Goal: Transaction & Acquisition: Book appointment/travel/reservation

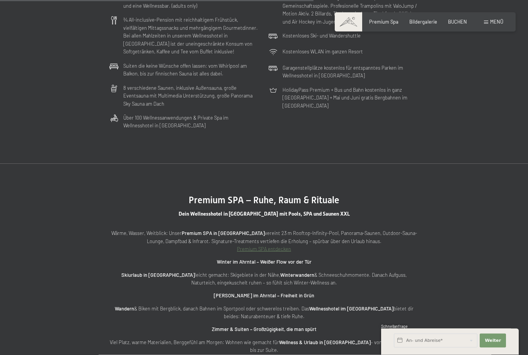
scroll to position [2043, 0]
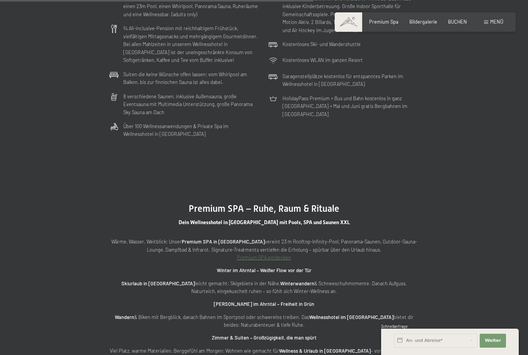
click at [458, 24] on span "BUCHEN" at bounding box center [457, 22] width 19 height 6
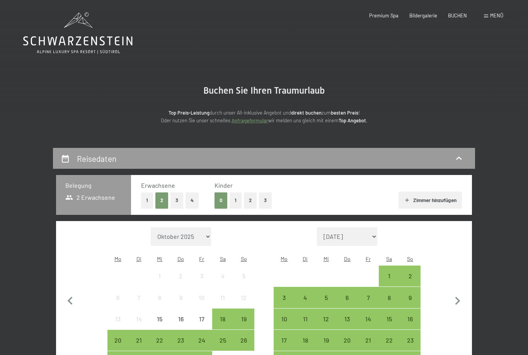
click at [456, 297] on icon "button" at bounding box center [457, 301] width 5 height 8
select select "2025-11-01"
select select "2025-12-01"
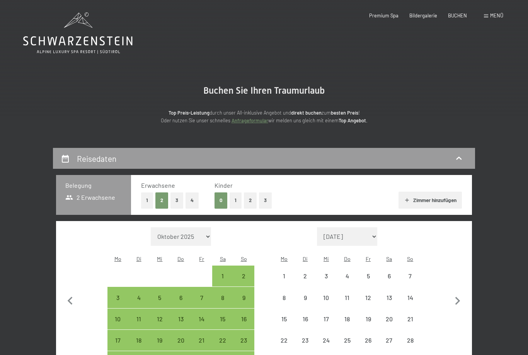
select select "2025-11-01"
select select "2025-12-01"
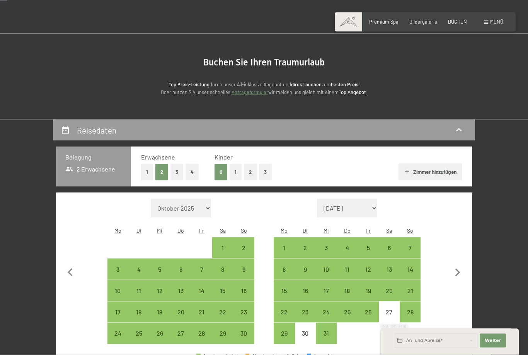
scroll to position [40, 0]
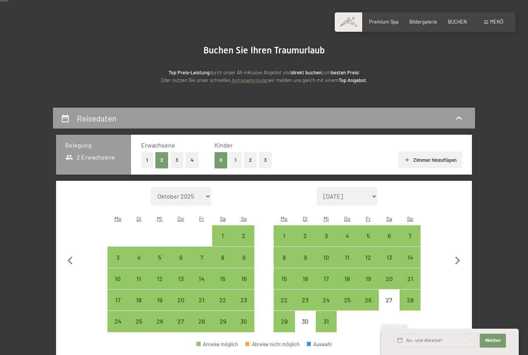
click at [389, 297] on div "27" at bounding box center [389, 306] width 19 height 19
select select "[DATE]"
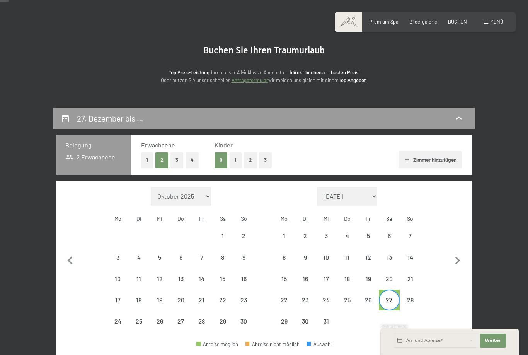
click at [305, 318] on div "30" at bounding box center [305, 327] width 19 height 19
select select "[DATE]"
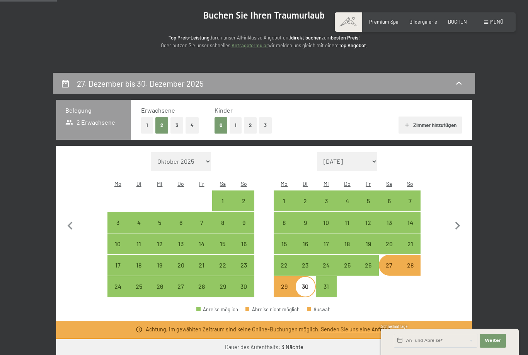
scroll to position [76, 0]
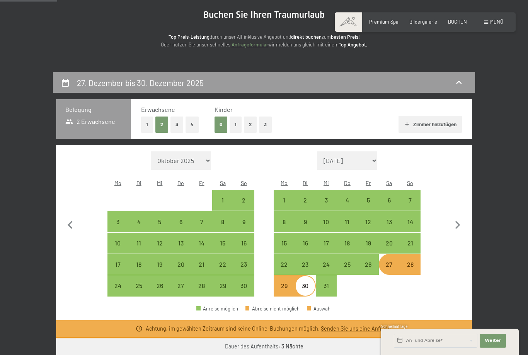
click at [449, 288] on div "Monat/Jahr Oktober 2025 November 2025 Dezember 2025 Januar 2026 Februar 2026 Mä…" at bounding box center [263, 223] width 391 height 145
click at [458, 224] on icon "button" at bounding box center [458, 225] width 16 height 16
select select "[DATE]"
select select "2026-01-01"
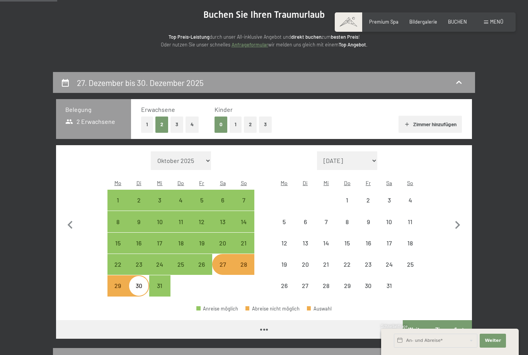
select select "2025-12-01"
select select "2026-01-01"
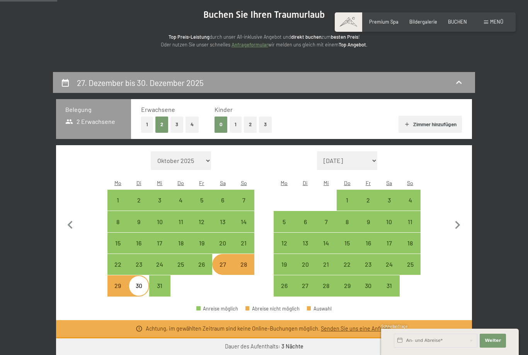
click at [346, 197] on div "1" at bounding box center [347, 206] width 19 height 19
select select "2025-12-01"
select select "2026-01-01"
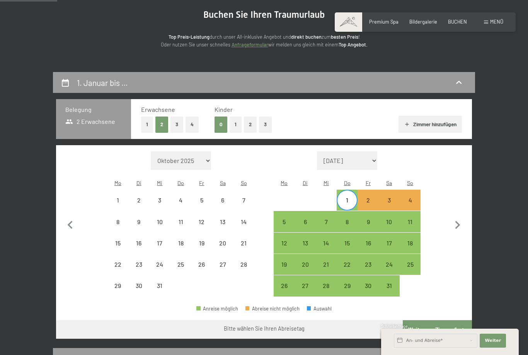
click at [391, 197] on div "3" at bounding box center [389, 206] width 19 height 19
select select "2025-12-01"
select select "2026-01-01"
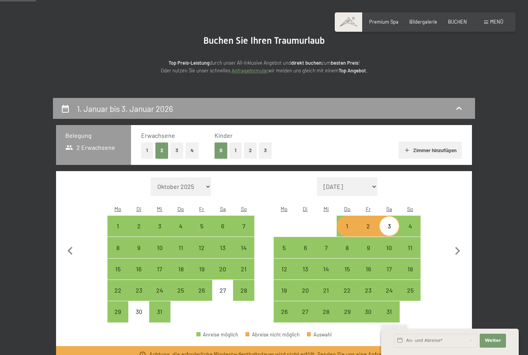
scroll to position [48, 0]
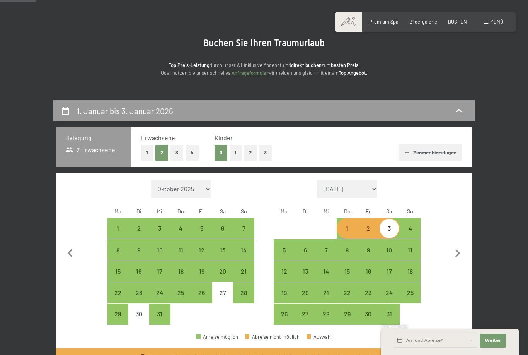
click at [389, 24] on div "Premium Spa" at bounding box center [383, 22] width 29 height 7
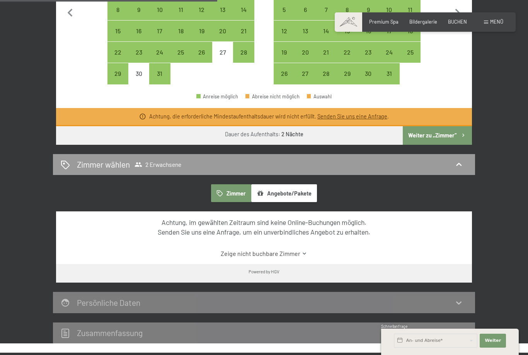
scroll to position [288, 0]
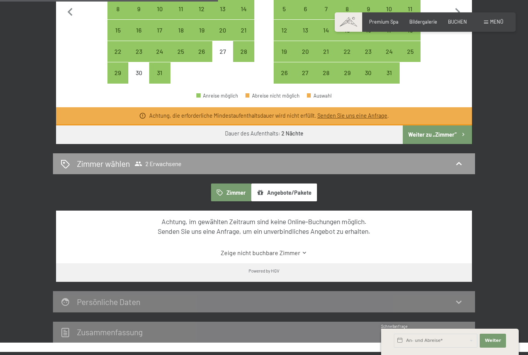
click at [289, 248] on link "Zeige nicht buchbare Zimmer" at bounding box center [263, 252] width 391 height 9
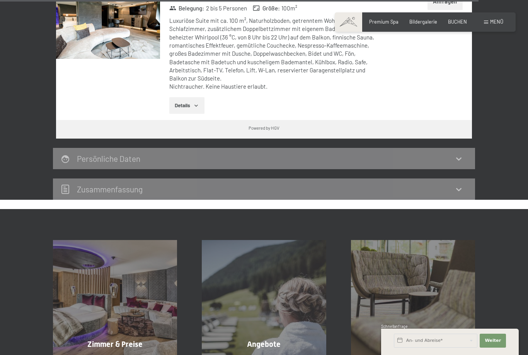
scroll to position [2370, 0]
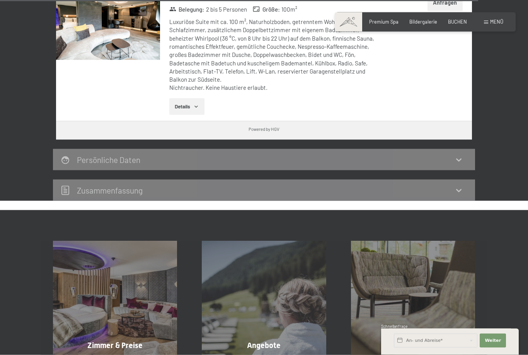
click at [97, 354] on div at bounding box center [98, 361] width 5 height 9
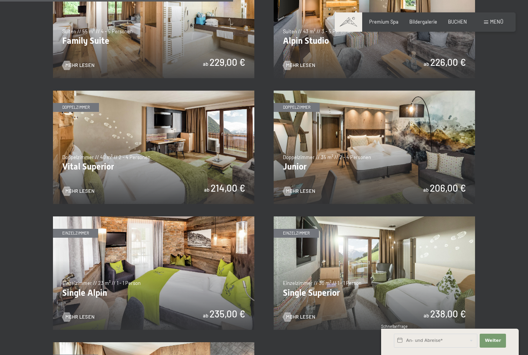
scroll to position [816, 0]
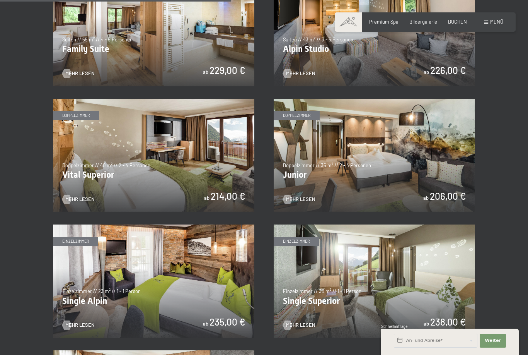
click at [380, 165] on img at bounding box center [374, 155] width 201 height 113
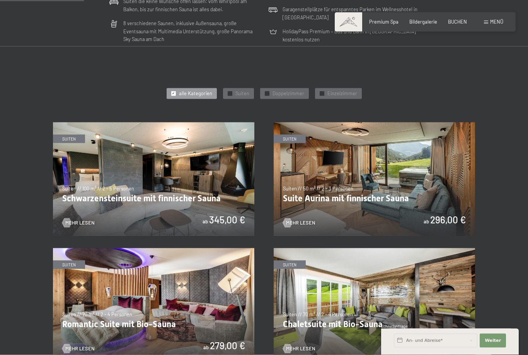
scroll to position [293, 0]
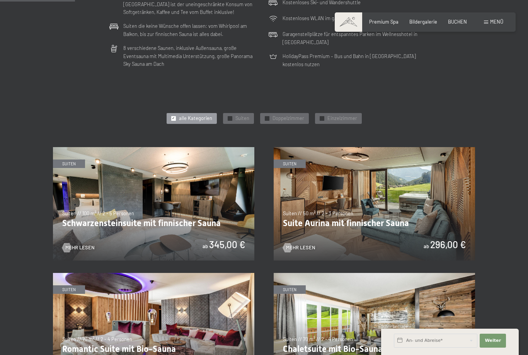
scroll to position [264, 0]
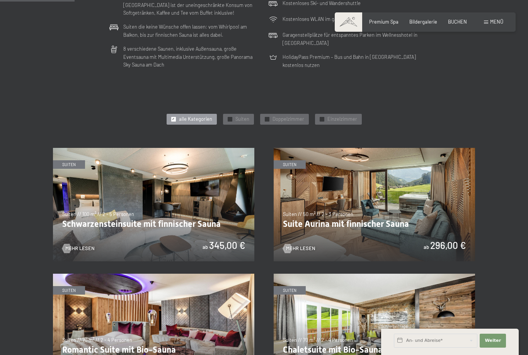
click at [401, 221] on img at bounding box center [374, 204] width 201 height 113
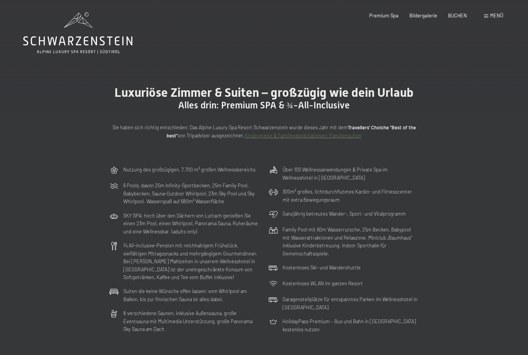
click at [314, 136] on link "Kinderpreise & Familienkonbinationen- Familiensuiten" at bounding box center [303, 135] width 117 height 6
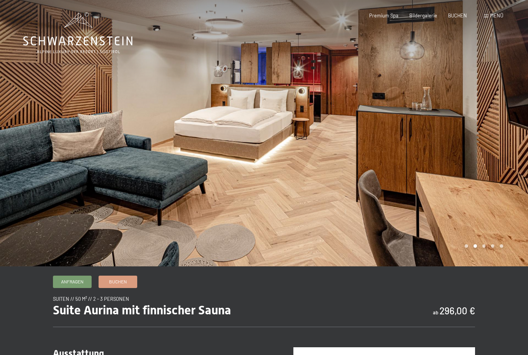
scroll to position [0, 0]
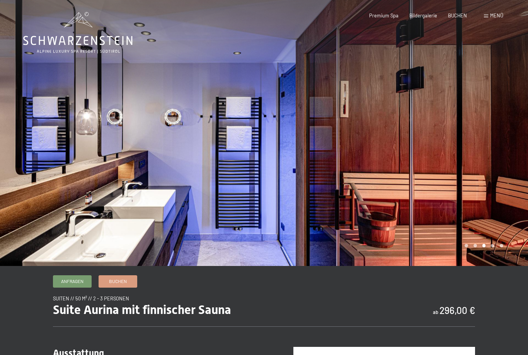
click at [48, 227] on div at bounding box center [132, 133] width 264 height 266
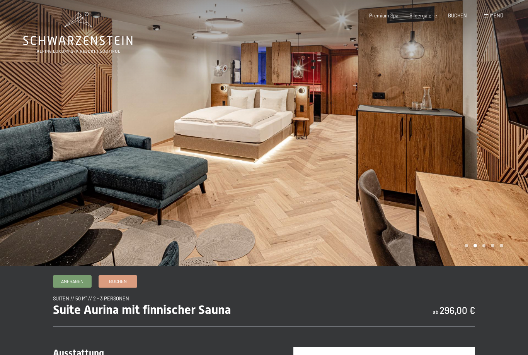
click at [43, 225] on div at bounding box center [132, 133] width 264 height 266
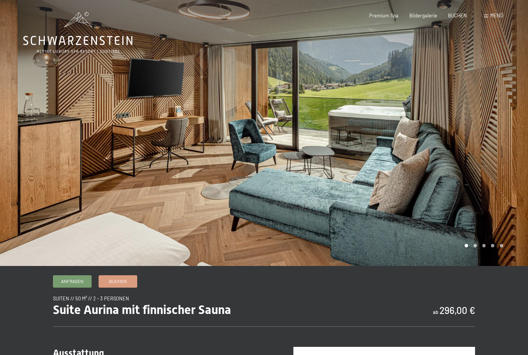
click at [38, 220] on div at bounding box center [132, 133] width 264 height 266
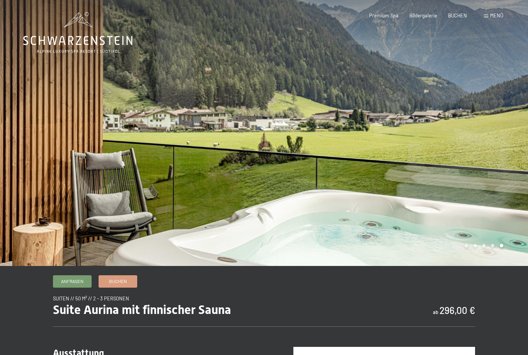
click at [28, 216] on div at bounding box center [132, 133] width 264 height 266
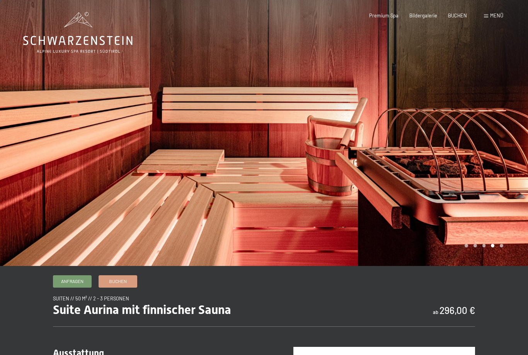
click at [35, 218] on div at bounding box center [132, 133] width 264 height 266
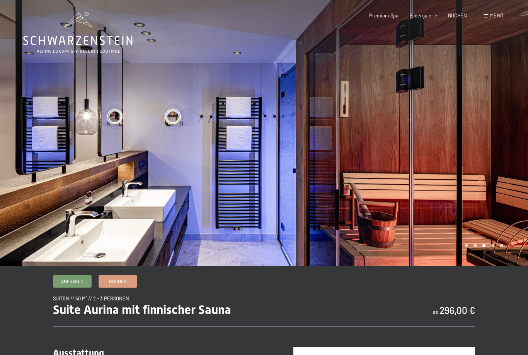
click at [40, 223] on div at bounding box center [132, 133] width 264 height 266
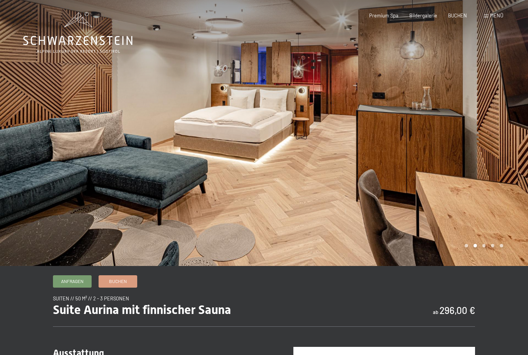
click at [41, 224] on div at bounding box center [132, 133] width 264 height 266
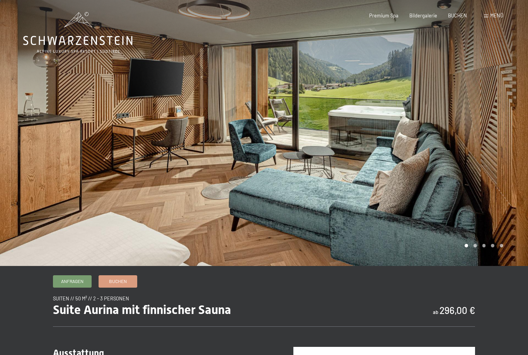
click at [38, 220] on div at bounding box center [132, 133] width 264 height 266
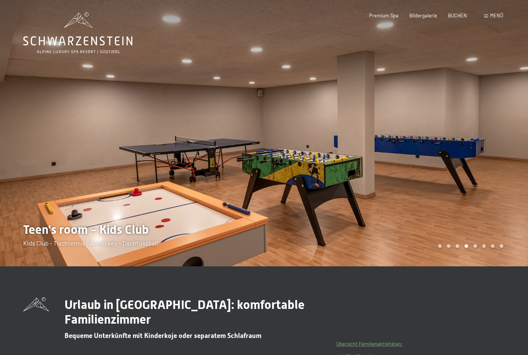
click at [495, 232] on div at bounding box center [396, 133] width 264 height 266
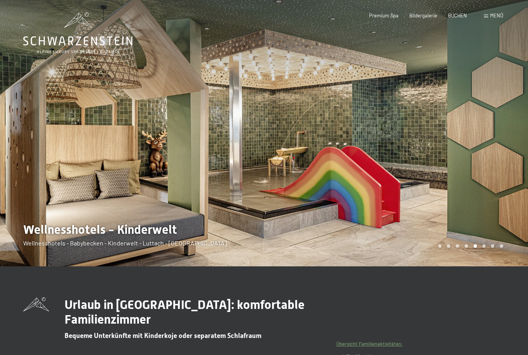
click at [489, 239] on div at bounding box center [396, 133] width 264 height 266
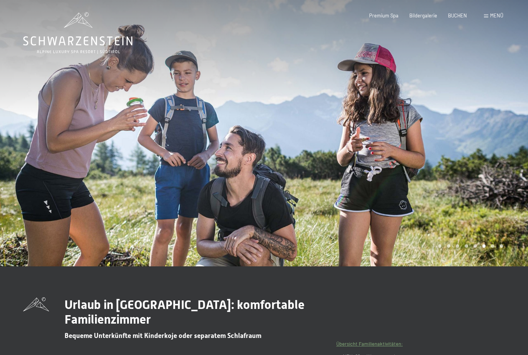
click at [486, 240] on div at bounding box center [396, 133] width 264 height 266
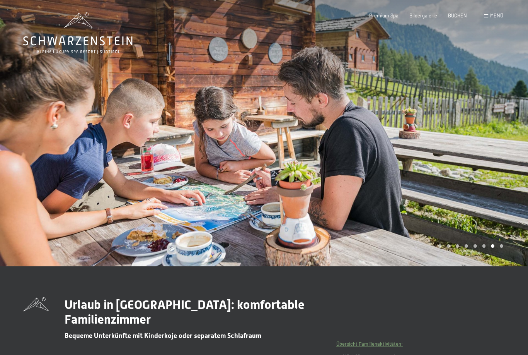
click at [486, 243] on div at bounding box center [396, 133] width 264 height 266
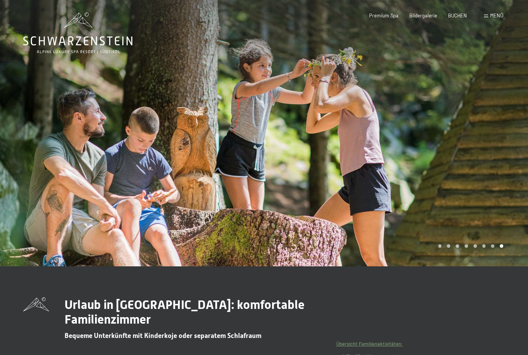
click at [483, 245] on div at bounding box center [396, 133] width 264 height 266
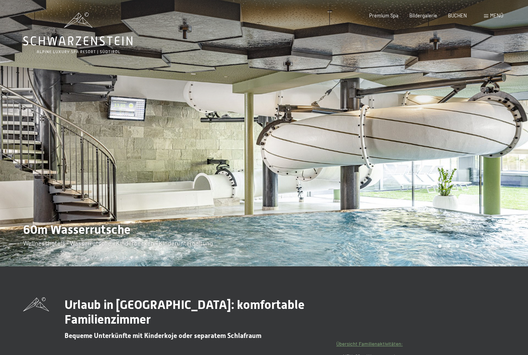
click at [483, 245] on div at bounding box center [396, 133] width 264 height 266
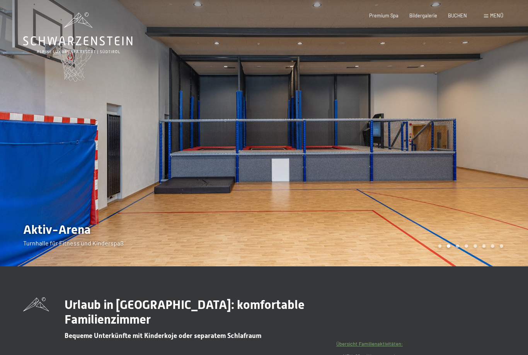
click at [484, 246] on div at bounding box center [396, 133] width 264 height 266
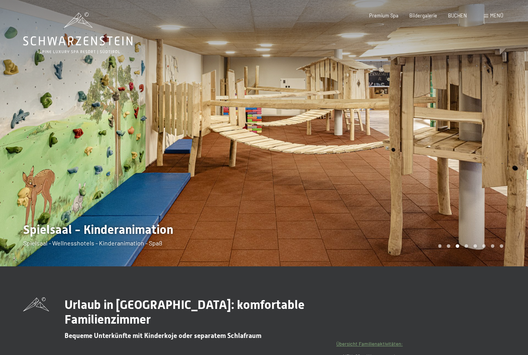
click at [483, 247] on div at bounding box center [396, 133] width 264 height 266
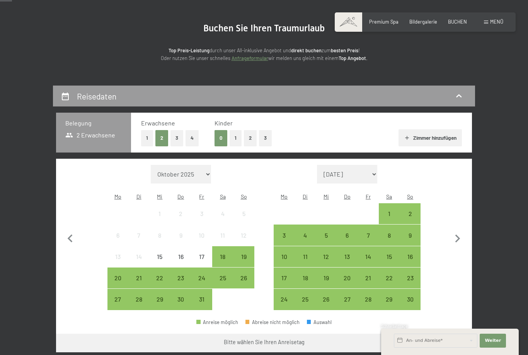
scroll to position [66, 0]
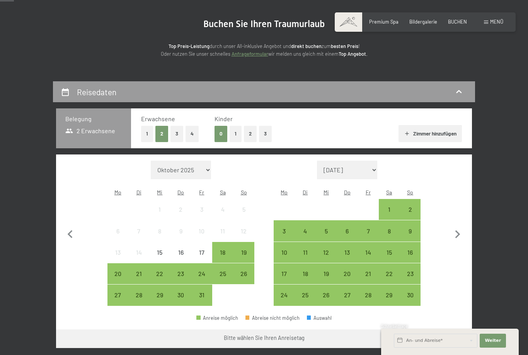
click at [463, 229] on icon "button" at bounding box center [458, 234] width 16 height 16
select select "[DATE]"
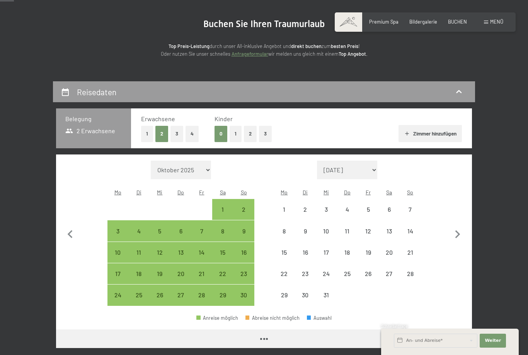
select select "[DATE]"
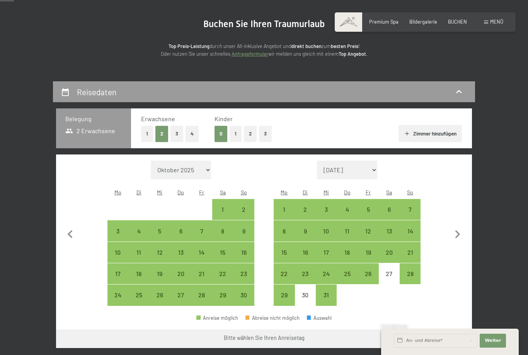
click at [388, 270] on div "27" at bounding box center [389, 279] width 19 height 19
select select "[DATE]"
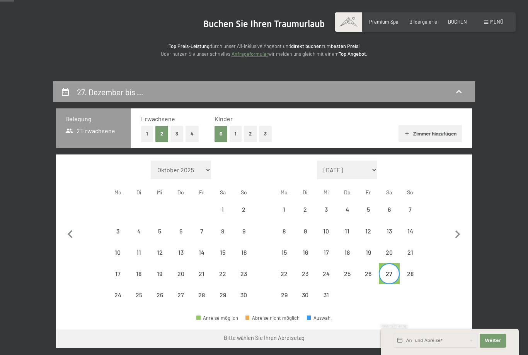
click at [304, 292] on div "30" at bounding box center [305, 301] width 19 height 19
select select "2025-11-01"
select select "2025-12-01"
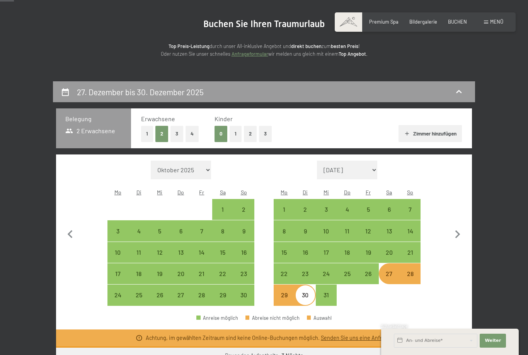
click at [390, 270] on div "27" at bounding box center [389, 279] width 19 height 19
select select "2025-11-01"
select select "2025-12-01"
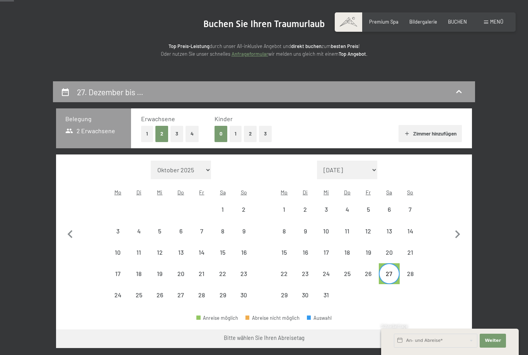
click at [391, 270] on div "27" at bounding box center [389, 279] width 19 height 19
select select "2025-11-01"
select select "2025-12-01"
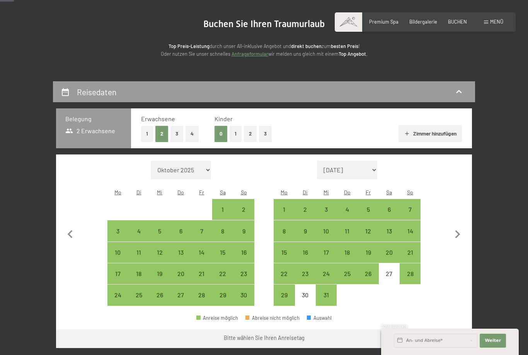
click at [286, 292] on div "29" at bounding box center [284, 301] width 19 height 19
select select "2025-11-01"
select select "2025-12-01"
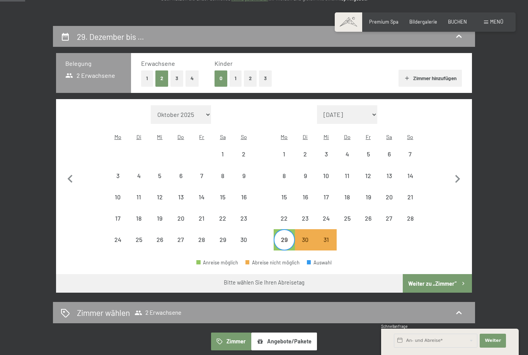
scroll to position [123, 0]
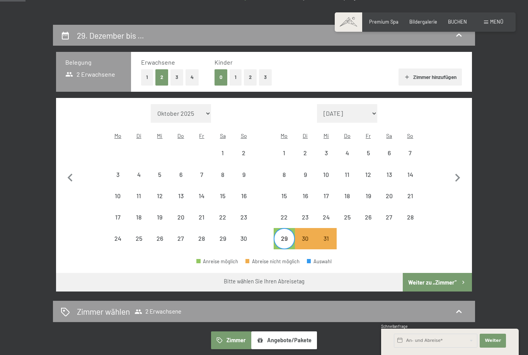
click at [389, 214] on div "27" at bounding box center [389, 223] width 19 height 19
select select "2025-11-01"
select select "2025-12-01"
click at [390, 214] on div "27" at bounding box center [389, 223] width 19 height 19
select select "2025-11-01"
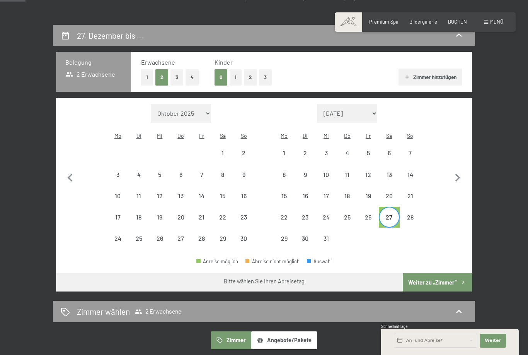
select select "2025-12-01"
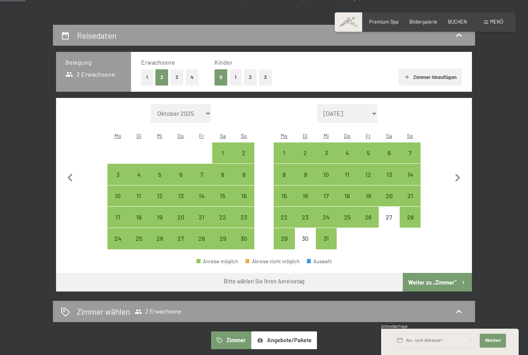
click at [287, 235] on div "29" at bounding box center [284, 244] width 19 height 19
select select "2025-11-01"
select select "2025-12-01"
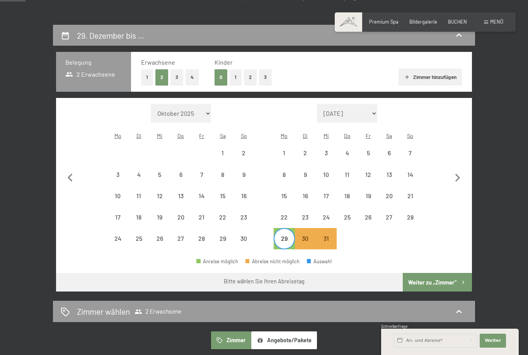
click at [389, 214] on div "27" at bounding box center [389, 223] width 19 height 19
select select "2025-11-01"
select select "2025-12-01"
click at [392, 214] on div "27" at bounding box center [389, 223] width 19 height 19
select select "2025-11-01"
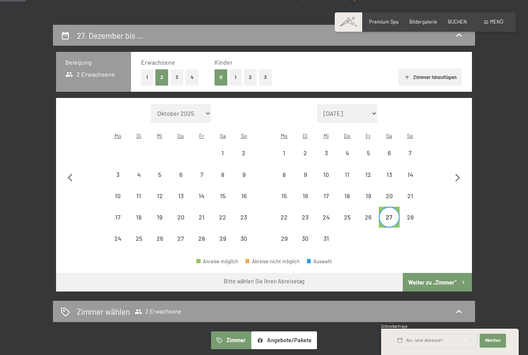
select select "2025-12-01"
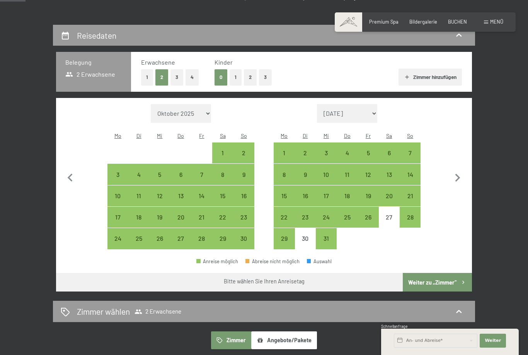
click at [309, 235] on div "30" at bounding box center [305, 244] width 19 height 19
select select "2025-11-01"
select select "2025-12-01"
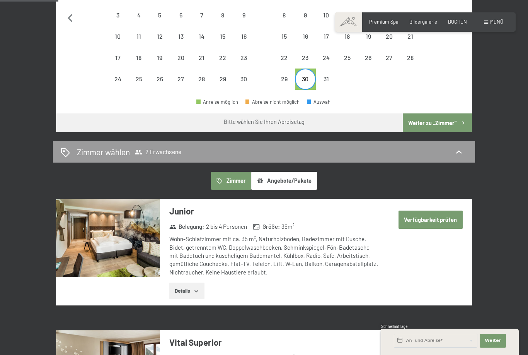
scroll to position [283, 0]
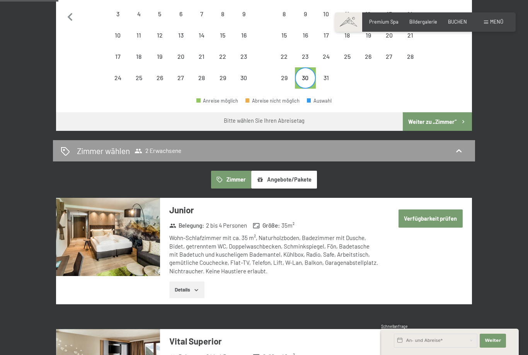
click at [301, 171] on button "Angebote/Pakete" at bounding box center [284, 180] width 66 height 18
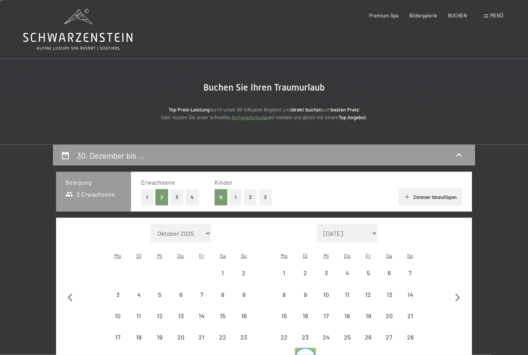
scroll to position [0, 0]
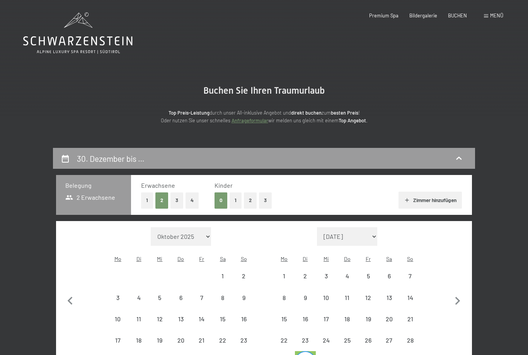
click at [421, 18] on div "Premium Spa Bildergalerie BUCHEN" at bounding box center [412, 15] width 131 height 7
click at [428, 15] on span "Bildergalerie" at bounding box center [423, 15] width 28 height 6
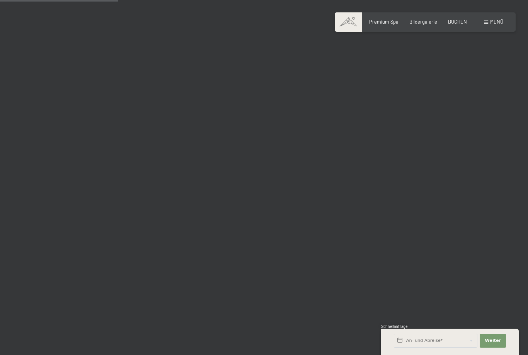
scroll to position [1634, 0]
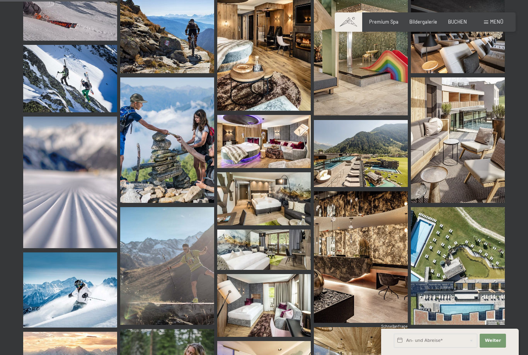
click at [376, 165] on img at bounding box center [361, 153] width 94 height 67
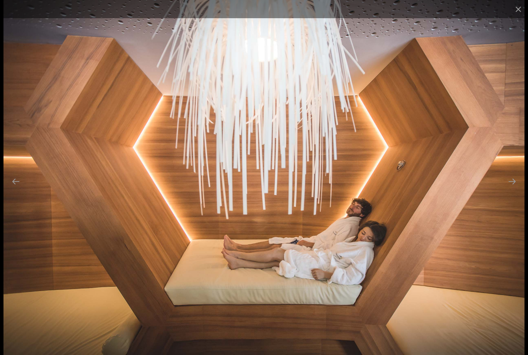
click at [519, 6] on button "Close gallery" at bounding box center [518, 9] width 19 height 18
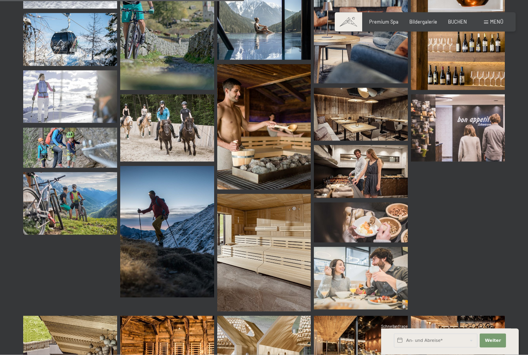
scroll to position [3386, 0]
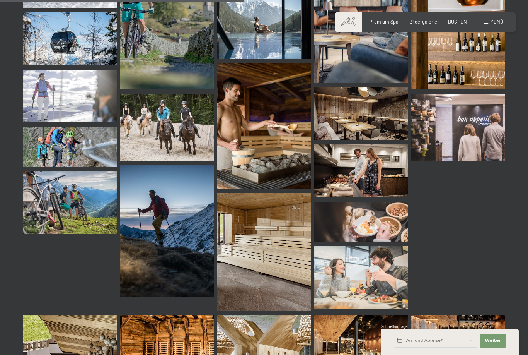
click at [517, 177] on div "✓ Alle ✓ Premium SPA ✓ [PERSON_NAME] & Suiten ✓ Hotel ✓ Winter Aktiv ✓ [PERSON_…" at bounding box center [264, 341] width 528 height 7056
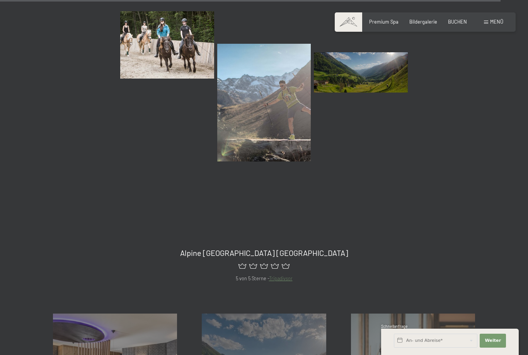
scroll to position [6981, 0]
